Goal: Ask a question

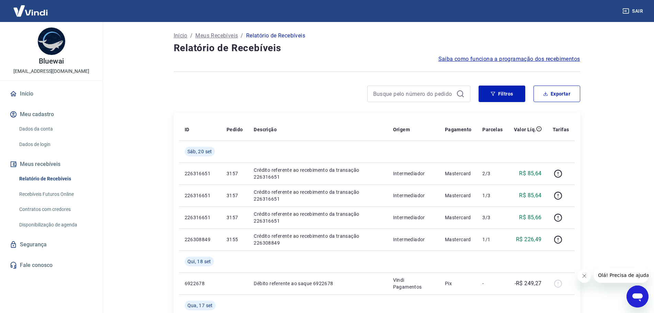
click at [40, 127] on link "Dados da conta" at bounding box center [55, 129] width 78 height 14
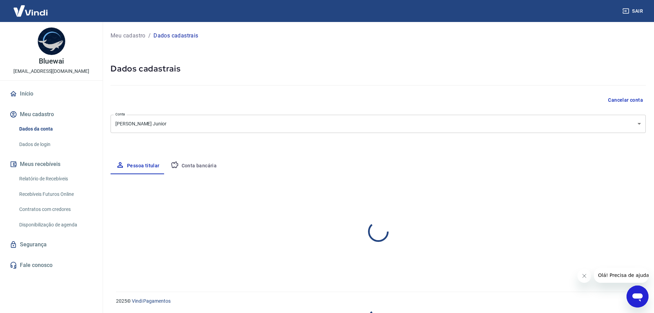
select select "SP"
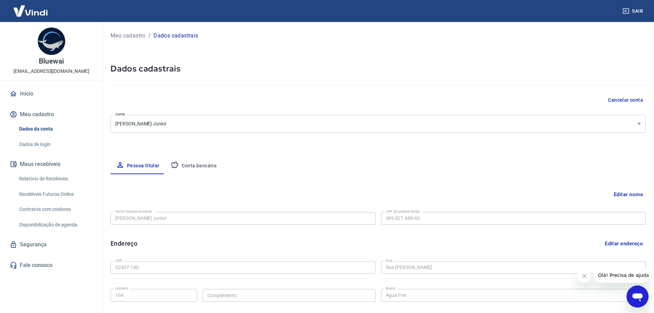
click at [43, 257] on div "Início Meu cadastro Dados da conta Dados de login Meus recebíveis Relatório de …" at bounding box center [51, 179] width 103 height 187
click at [43, 265] on link "Fale conosco" at bounding box center [51, 265] width 86 height 15
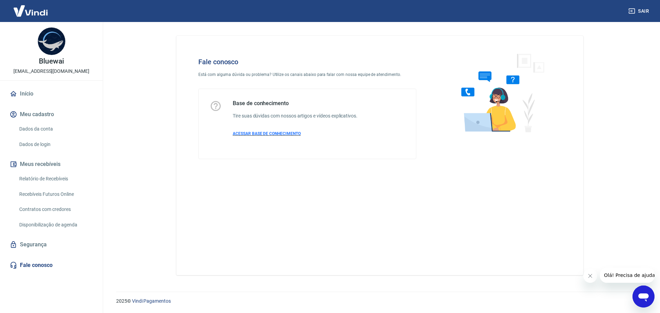
click at [259, 133] on span "ACESSAR BASE DE CONHECIMENTO" at bounding box center [267, 133] width 68 height 5
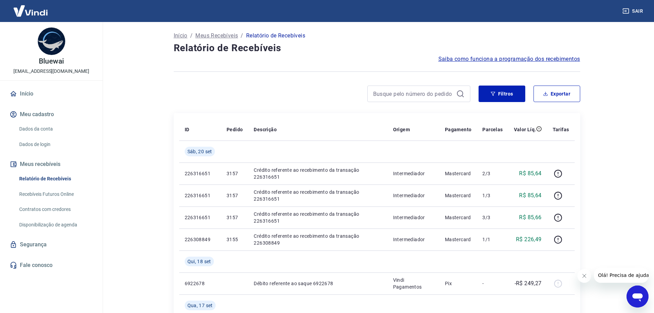
click at [633, 297] on icon "Abrir janela de mensagens" at bounding box center [638, 297] width 10 height 8
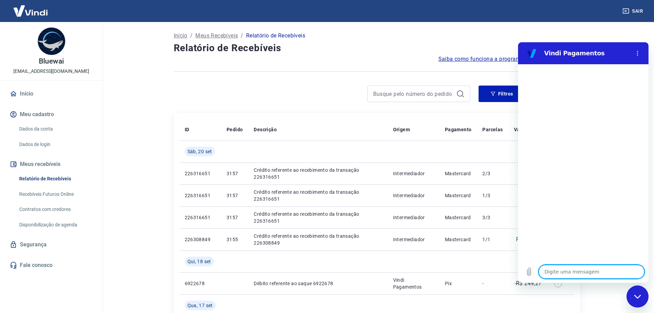
click at [591, 274] on textarea at bounding box center [592, 272] width 106 height 14
type textarea "o"
type textarea "x"
type textarea "oi"
type textarea "x"
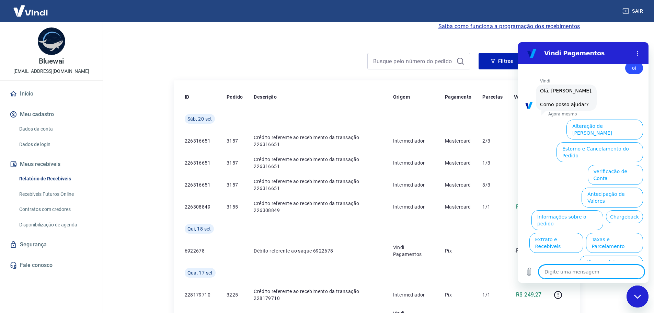
scroll to position [34, 0]
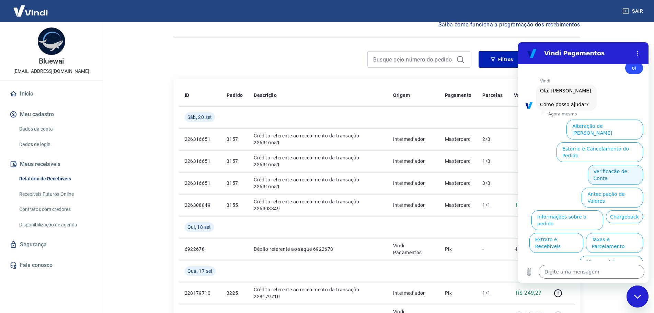
click at [613, 165] on button "Verificação de Conta" at bounding box center [615, 175] width 55 height 20
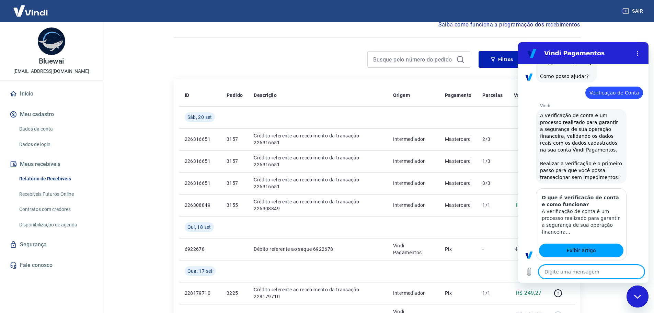
type textarea "x"
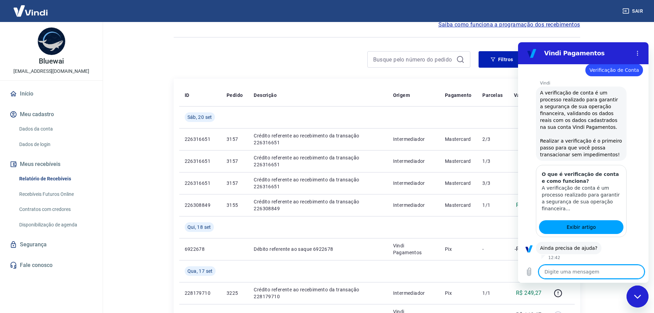
scroll to position [84, 0]
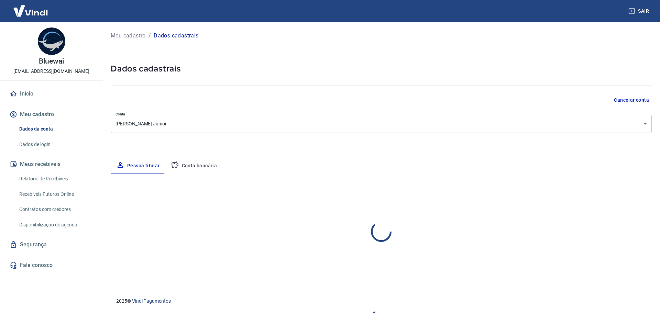
select select "SP"
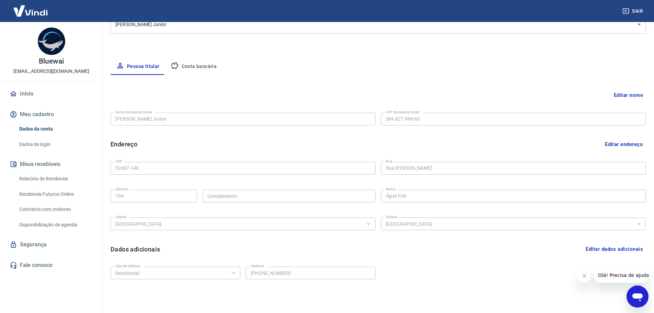
scroll to position [127, 0]
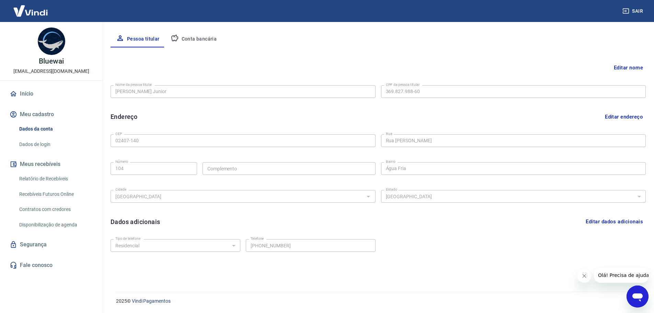
click at [42, 196] on link "Recebíveis Futuros Online" at bounding box center [55, 194] width 78 height 14
